Goal: Find specific page/section: Find specific page/section

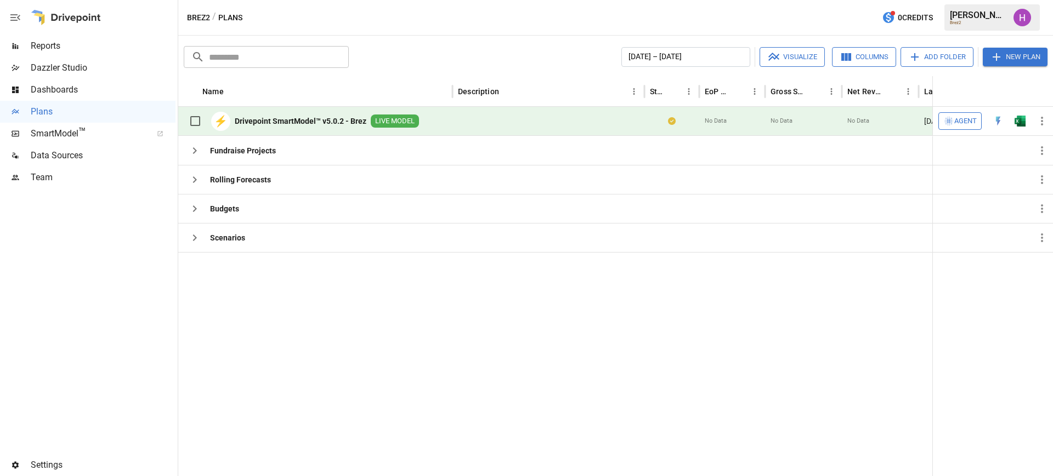
click at [54, 45] on span "Reports" at bounding box center [103, 45] width 145 height 13
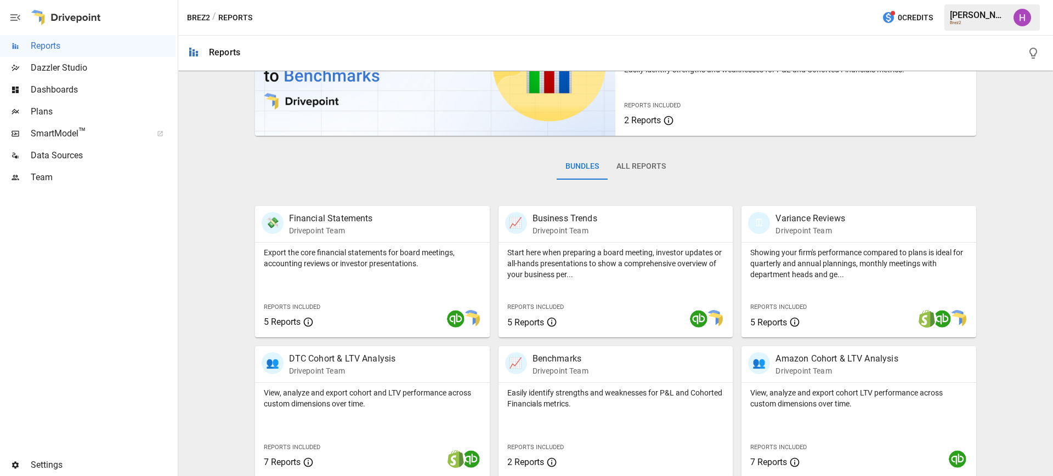
scroll to position [206, 0]
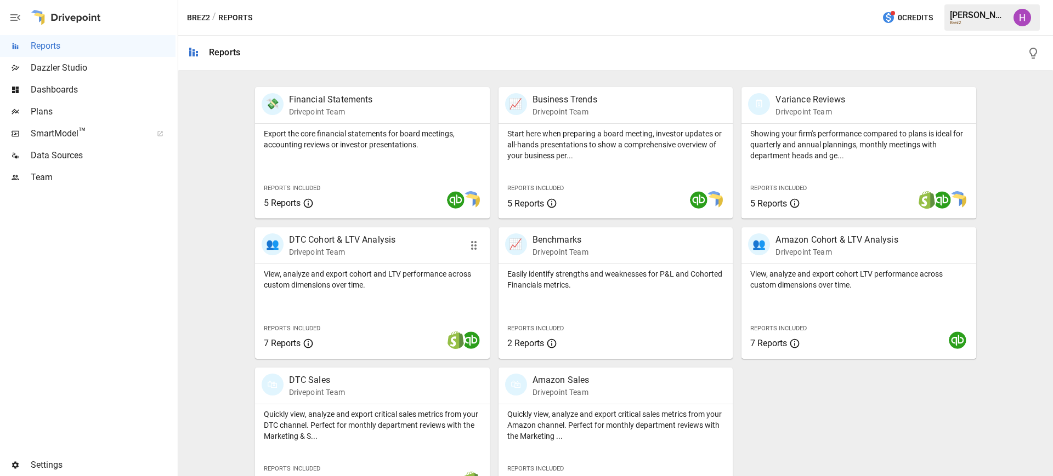
click at [365, 243] on p "DTC Cohort & LTV Analysis" at bounding box center [342, 240] width 107 height 13
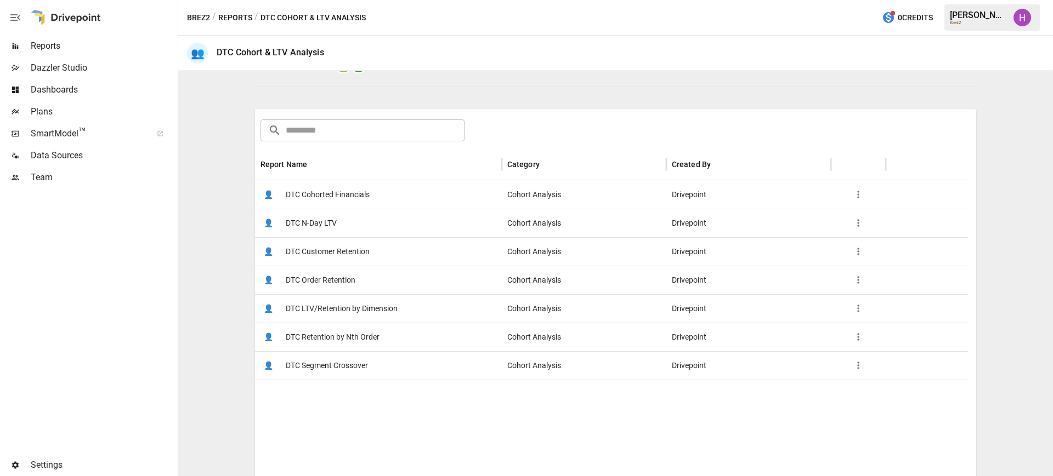
scroll to position [137, 0]
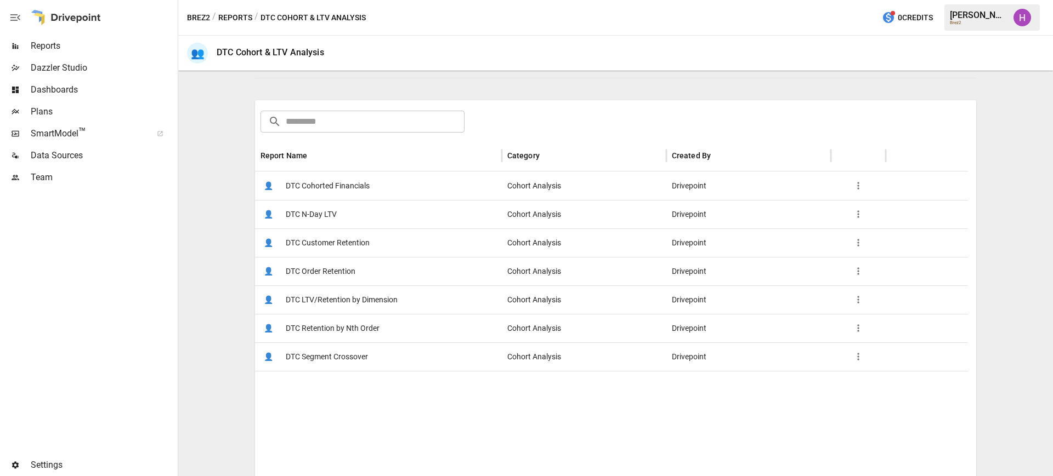
click at [328, 187] on span "DTC Cohorted Financials" at bounding box center [328, 186] width 84 height 28
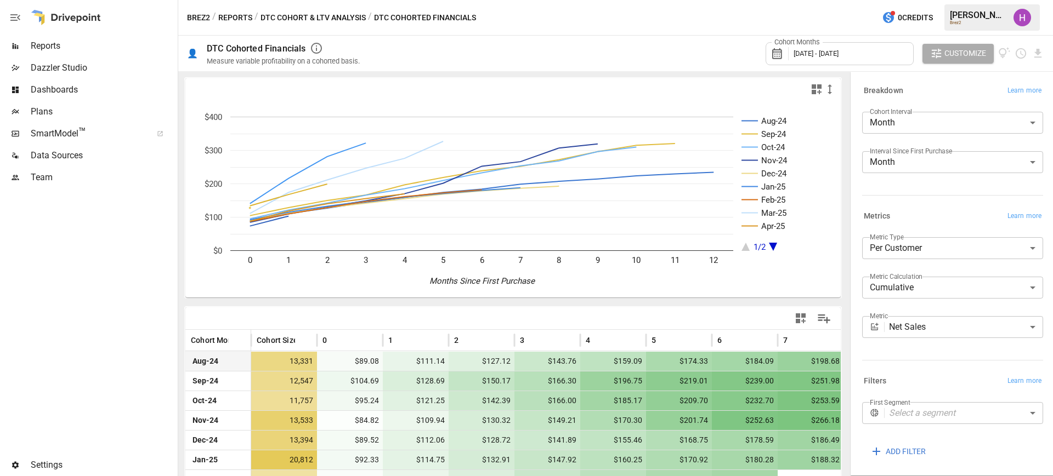
scroll to position [69, 0]
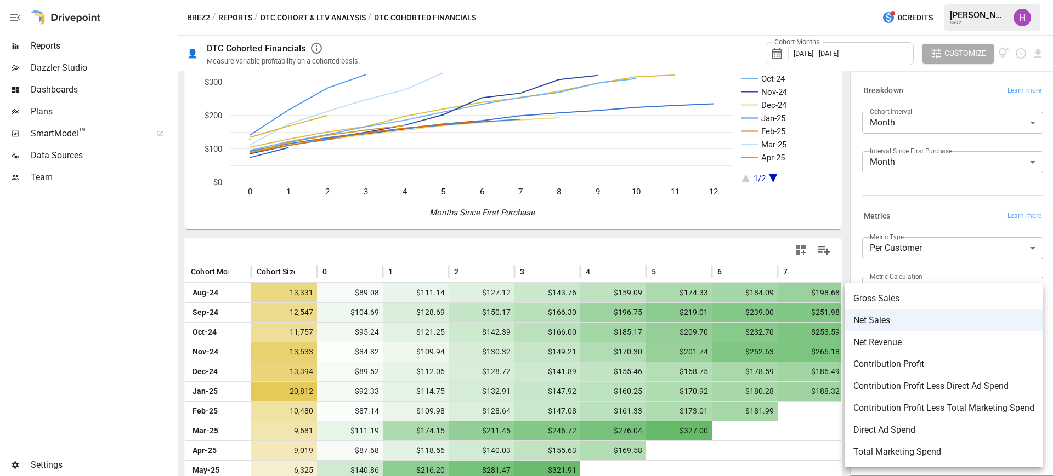
click at [940, 0] on body "Reports Dazzler Studio Dashboards Plans SmartModel ™ Data Sources Team Settings…" at bounding box center [526, 0] width 1053 height 0
click at [934, 387] on span "Contribution Profit Less Direct Ad Spend" at bounding box center [943, 386] width 181 height 13
type input "**********"
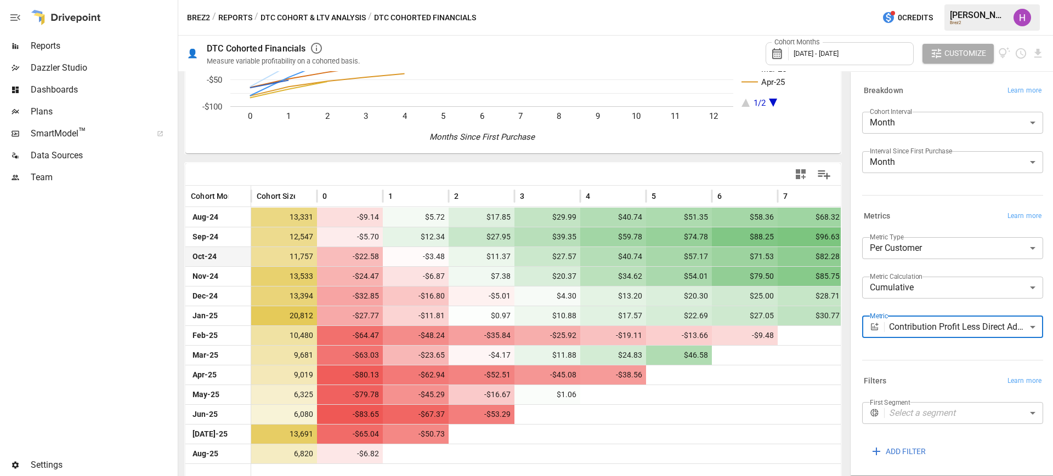
scroll to position [149, 0]
